Goal: Transaction & Acquisition: Purchase product/service

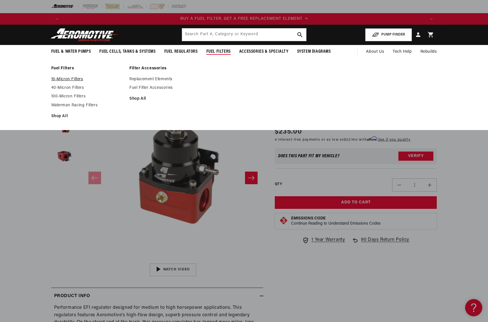
scroll to position [0, 363]
click at [61, 80] on link "10-Micron Filters" at bounding box center [87, 79] width 73 height 5
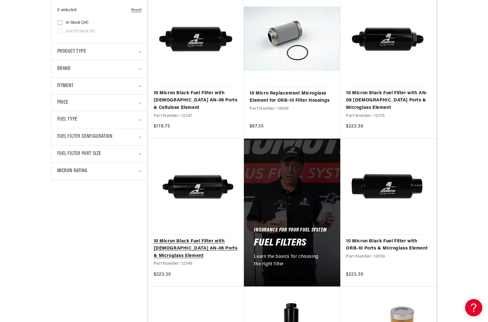
scroll to position [0, 1088]
click at [199, 237] on link "10 Micron Black Fuel Filter with Male AN-06 Ports & Microglass Element" at bounding box center [196, 248] width 85 height 22
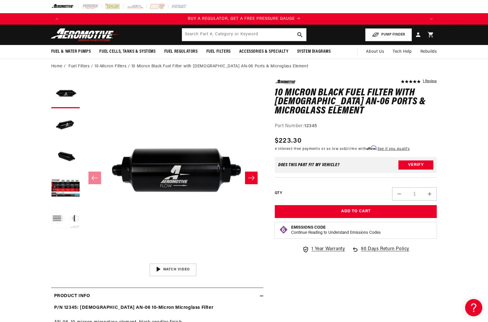
click at [308, 112] on h1 "10 Micron Black Fuel Filter with Male AN-06 Ports & Microglass Element" at bounding box center [356, 101] width 162 height 27
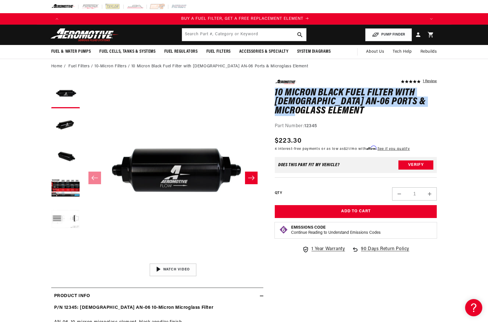
drag, startPoint x: 316, startPoint y: 113, endPoint x: 273, endPoint y: 96, distance: 45.7
copy h1 "10 Micron Black Fuel Filter with Male AN-06 Ports & Microglass Element"
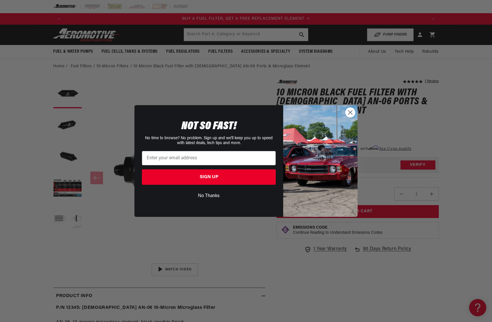
click at [348, 112] on circle "Close dialog" at bounding box center [350, 112] width 9 height 9
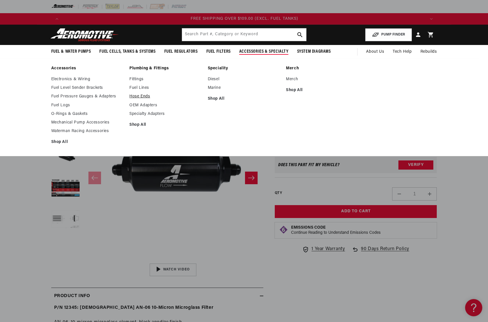
scroll to position [0, 1088]
click at [138, 78] on link "Fittings" at bounding box center [165, 79] width 73 height 5
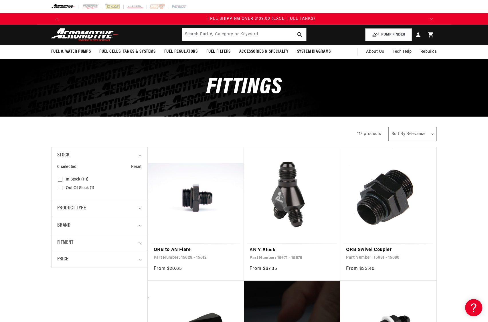
scroll to position [0, 1088]
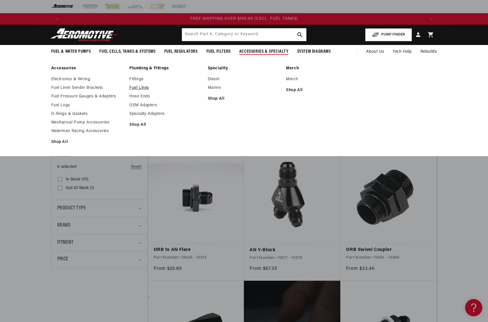
click at [142, 88] on link "Fuel Lines" at bounding box center [165, 87] width 73 height 5
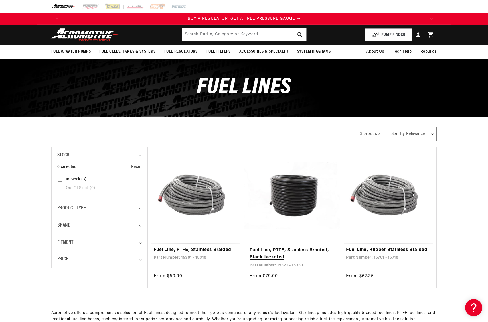
scroll to position [67, 0]
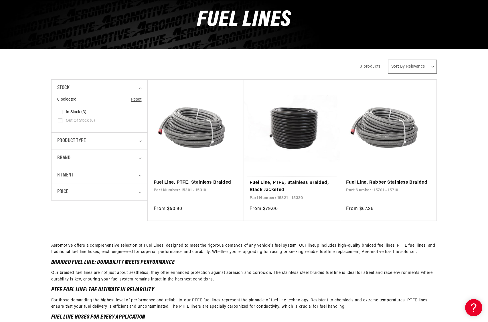
click at [292, 179] on link "Fuel Line, PTFE, Stainless Braided, Black Jacketed" at bounding box center [291, 186] width 85 height 15
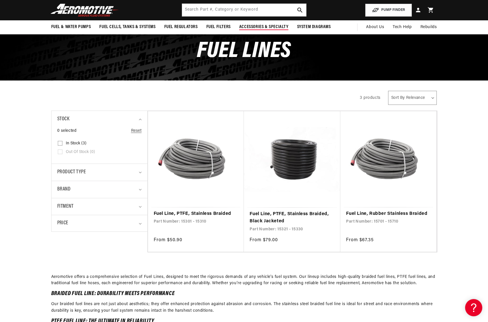
scroll to position [0, 0]
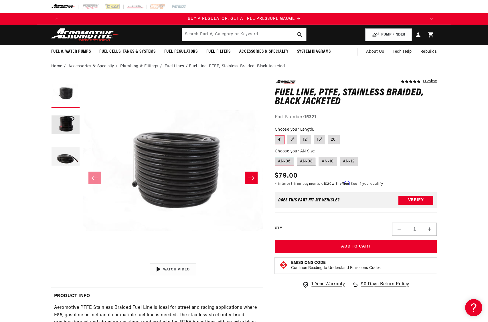
click at [314, 161] on label "AN-08" at bounding box center [306, 161] width 19 height 9
click at [297, 156] on input "AN-08" at bounding box center [297, 156] width 0 height 0
radio input "true"
click at [286, 161] on label "AN-06" at bounding box center [284, 161] width 19 height 9
click at [276, 156] on input "AN-06" at bounding box center [276, 156] width 0 height 0
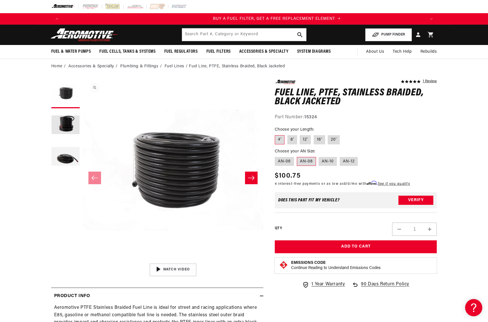
radio input "true"
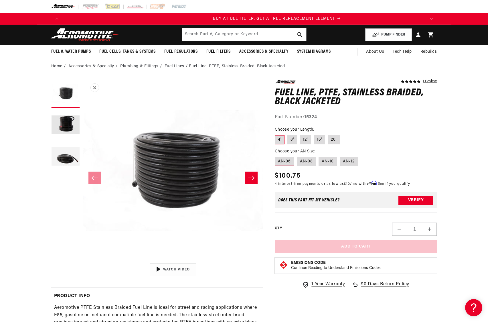
scroll to position [0, 363]
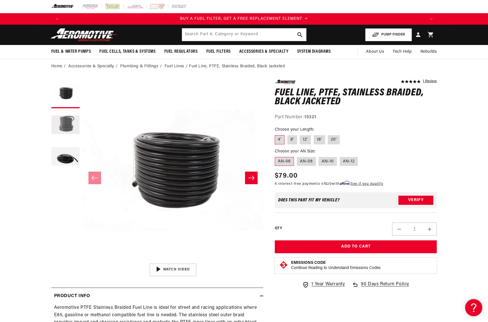
click at [62, 125] on button "Load image 2 in gallery view" at bounding box center [65, 125] width 29 height 29
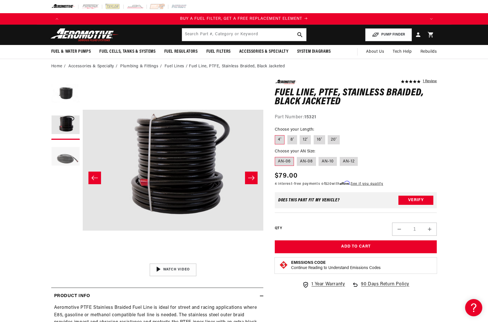
click at [60, 155] on button "Load image 3 in gallery view" at bounding box center [65, 156] width 29 height 29
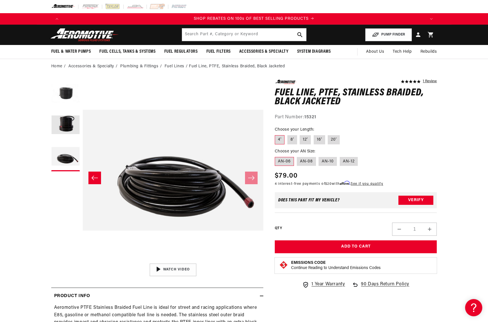
scroll to position [0, 725]
